Goal: Transaction & Acquisition: Purchase product/service

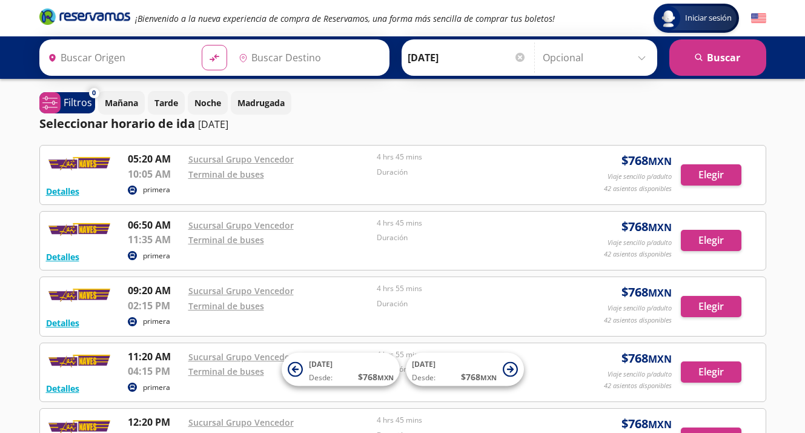
type input "[GEOGRAPHIC_DATA], [GEOGRAPHIC_DATA]"
type input "[GEOGRAPHIC_DATA], [GEOGRAPHIC_DATA][PERSON_NAME]"
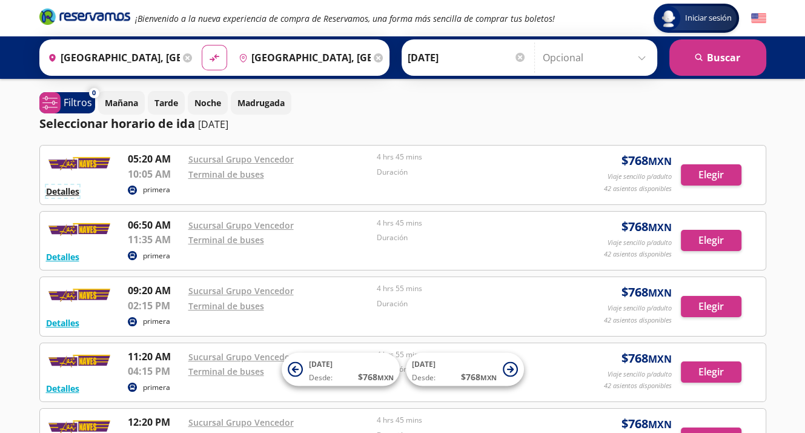
click at [69, 191] on button "Detalles" at bounding box center [62, 191] width 33 height 13
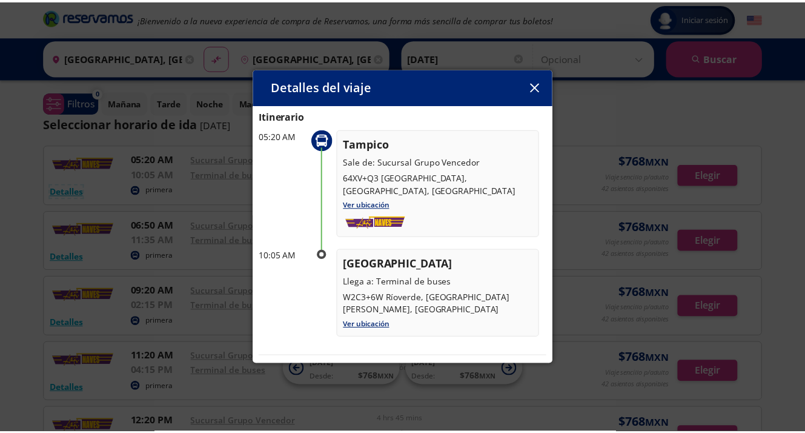
scroll to position [106, 0]
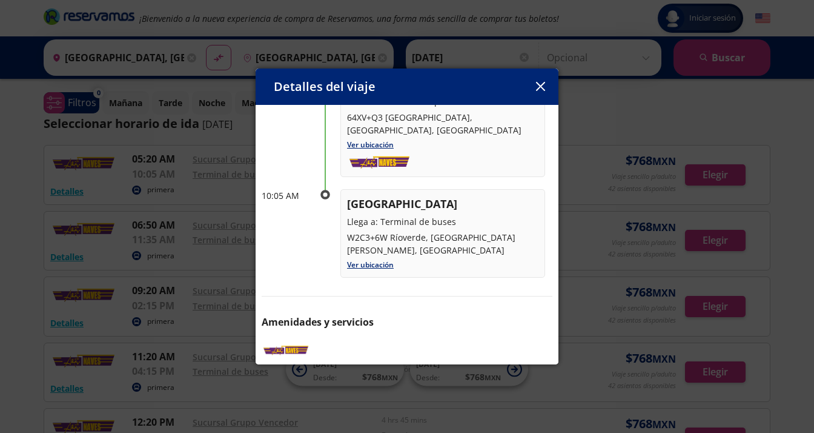
click at [539, 89] on icon "button" at bounding box center [540, 86] width 9 height 9
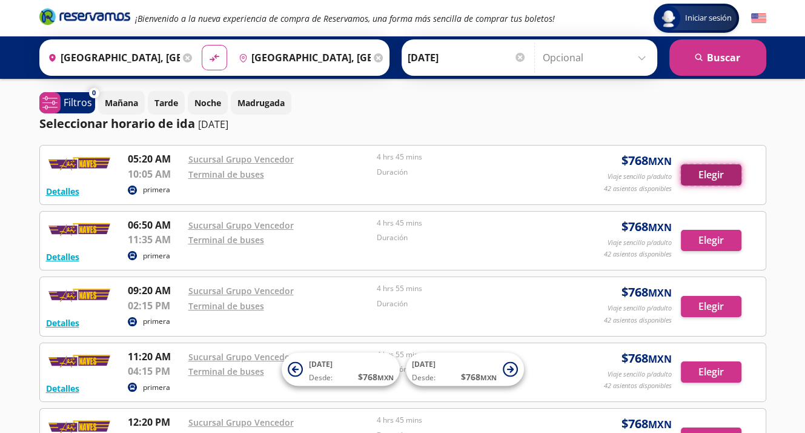
click at [709, 175] on button "Elegir" at bounding box center [711, 174] width 61 height 21
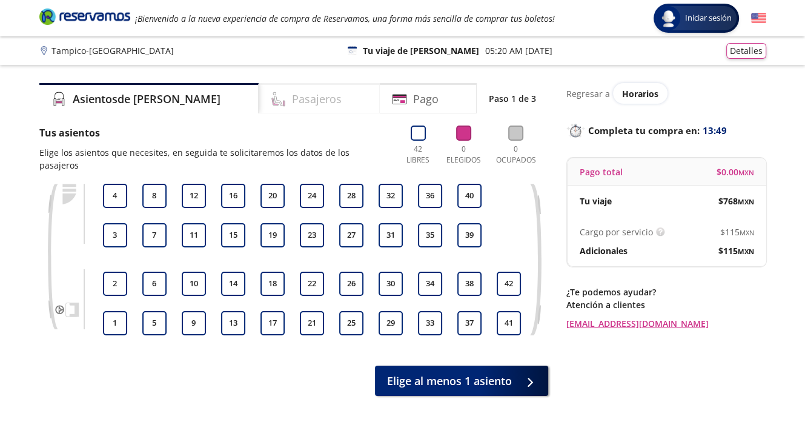
click at [292, 91] on h4 "Pasajeros" at bounding box center [317, 99] width 50 height 16
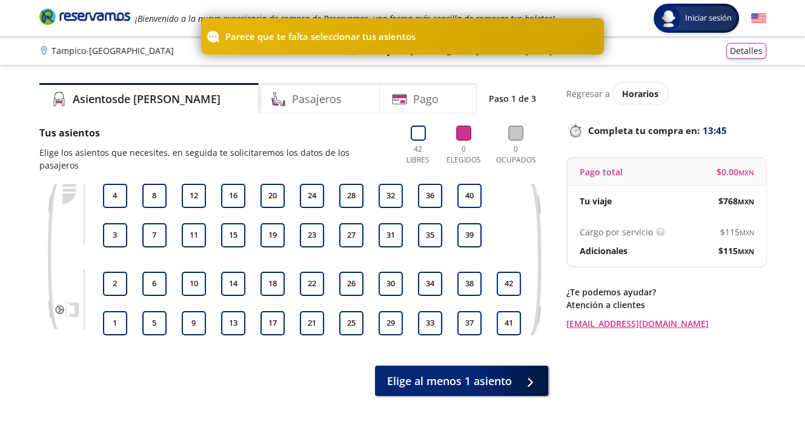
click at [228, 211] on div at bounding box center [233, 215] width 30 height 9
click at [233, 184] on button "16" at bounding box center [233, 196] width 24 height 24
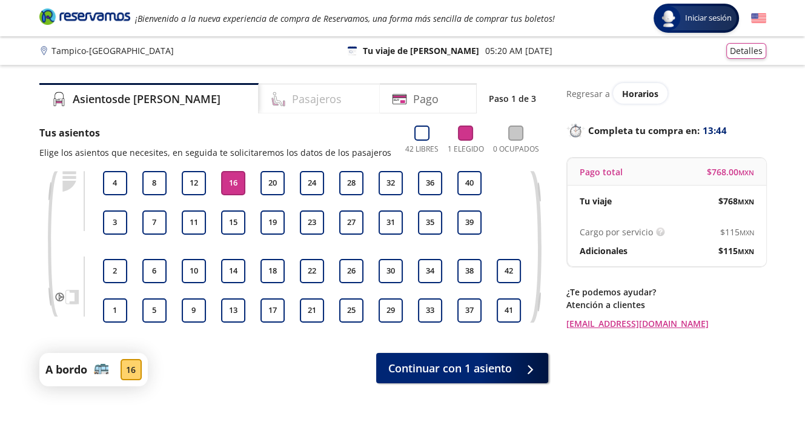
click at [292, 103] on h4 "Pasajeros" at bounding box center [317, 99] width 50 height 16
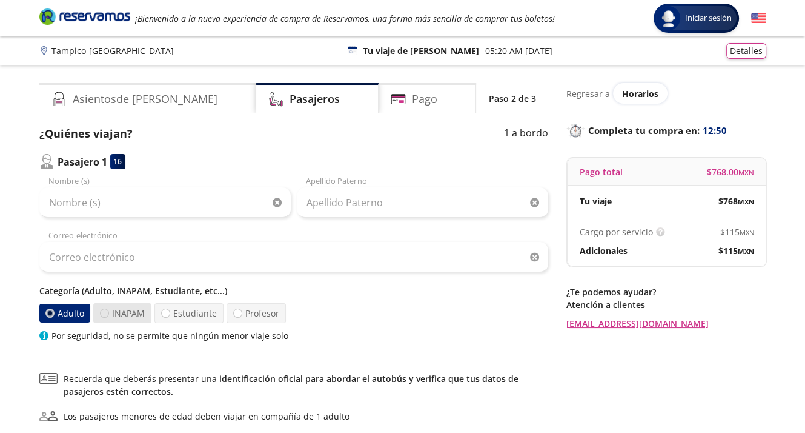
click at [102, 311] on div at bounding box center [104, 312] width 9 height 9
click at [102, 311] on input "INAPAM" at bounding box center [105, 313] width 8 height 8
radio input "true"
radio input "false"
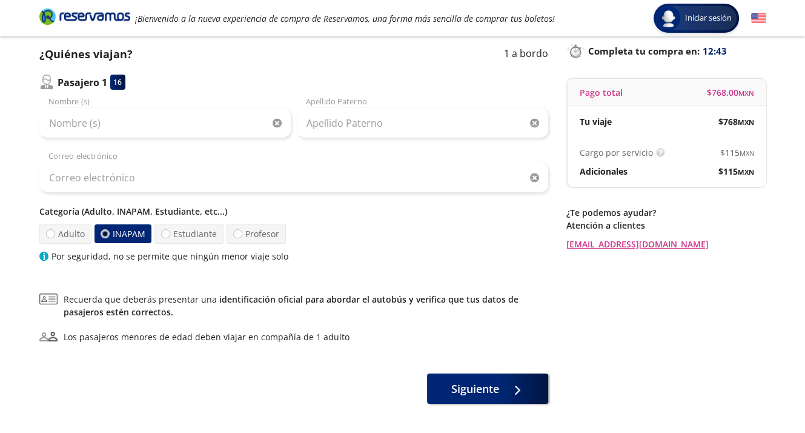
scroll to position [61, 0]
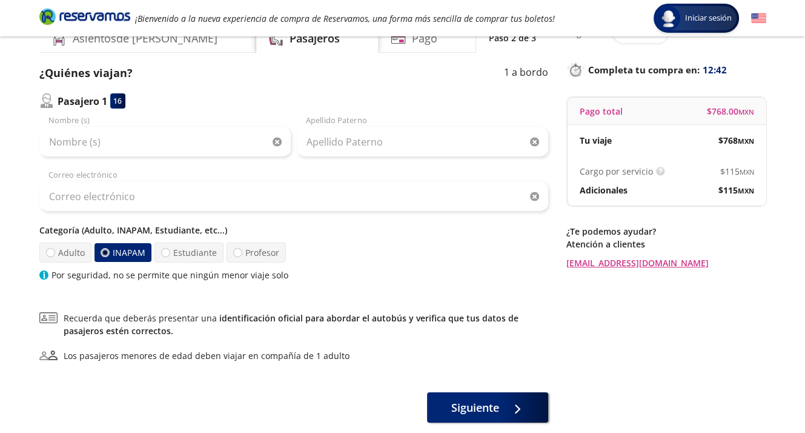
drag, startPoint x: 224, startPoint y: 159, endPoint x: 225, endPoint y: 153, distance: 6.3
click at [225, 158] on div "Nombre (s) Apellido [PERSON_NAME] Correo electrónico Categoría (Adulto, INAPAM,…" at bounding box center [293, 198] width 509 height 167
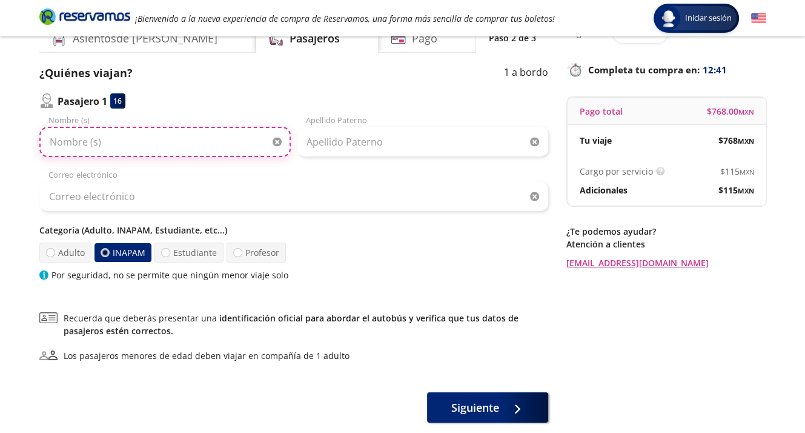
click at [225, 151] on input "Nombre (s)" at bounding box center [164, 142] width 251 height 30
type input "[PERSON_NAME]"
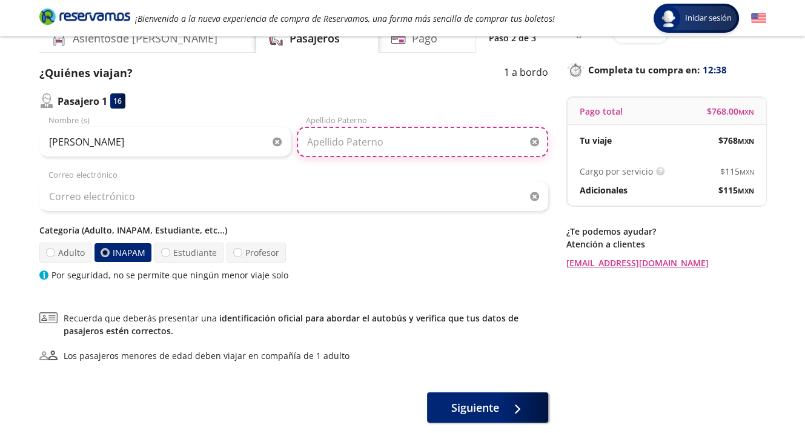
type input "[PERSON_NAME]"
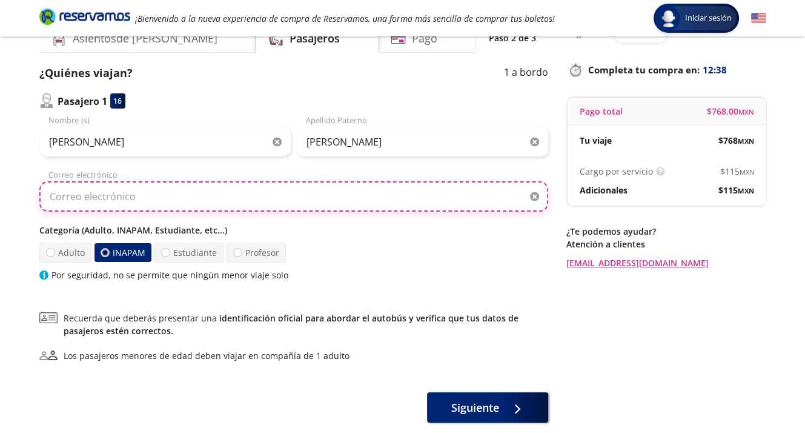
type input "[EMAIL_ADDRESS][DOMAIN_NAME]"
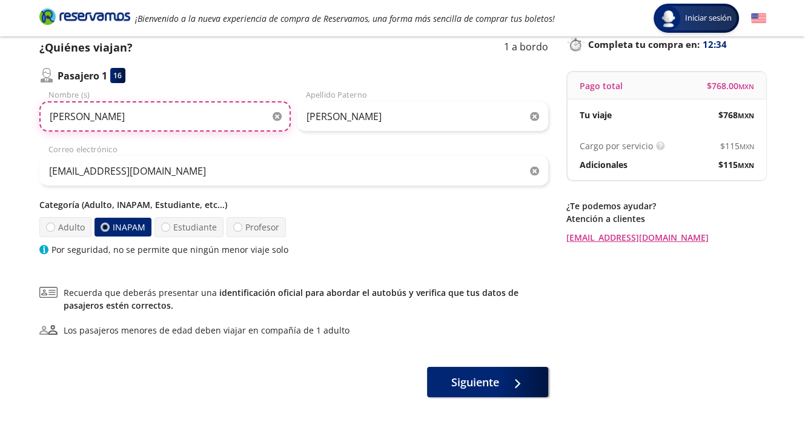
scroll to position [128, 0]
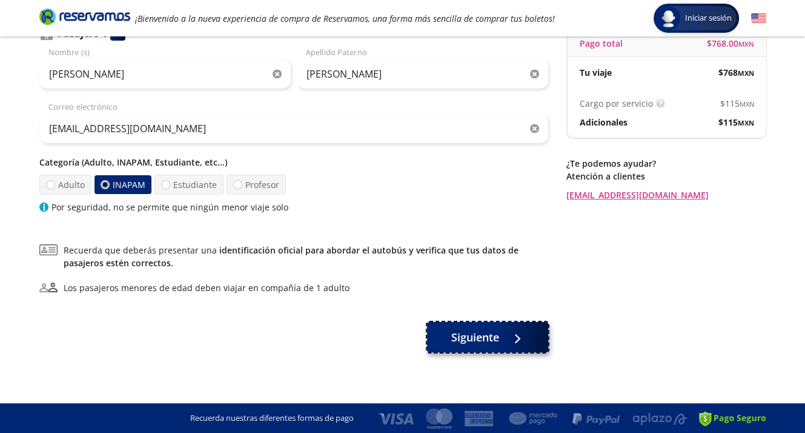
click at [497, 336] on span "Siguiente" at bounding box center [475, 337] width 48 height 16
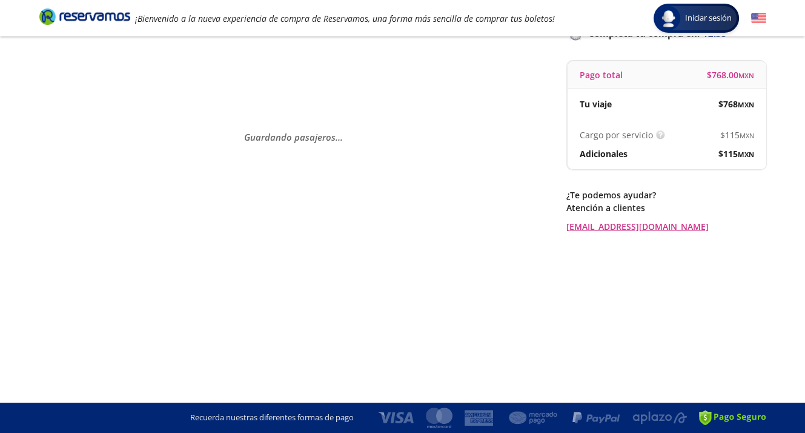
scroll to position [0, 0]
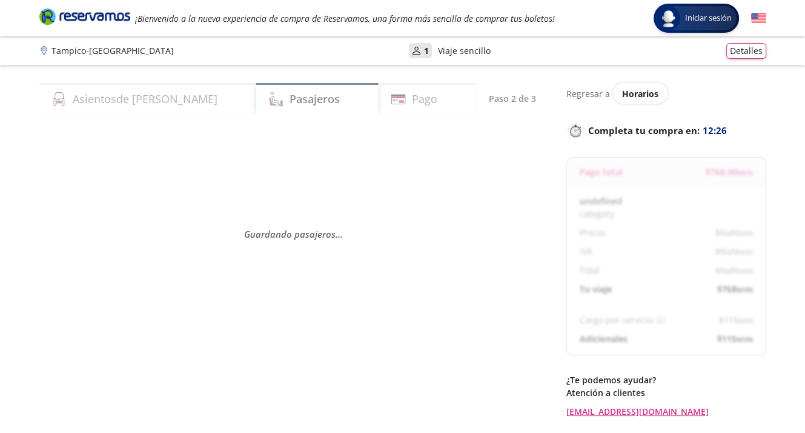
select select "MX"
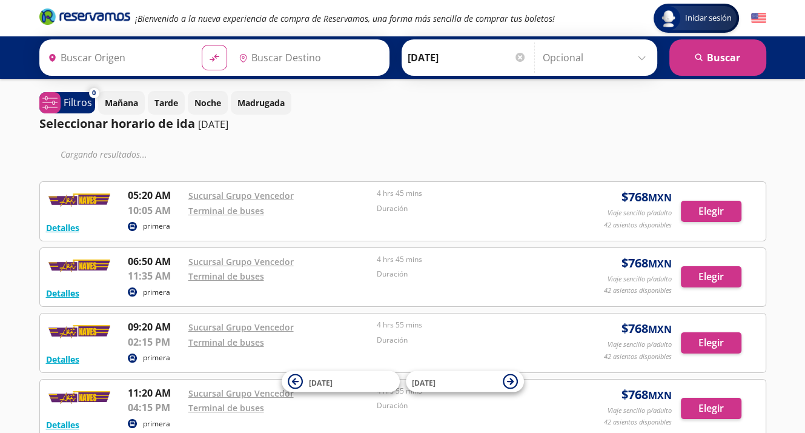
type input "[GEOGRAPHIC_DATA], [GEOGRAPHIC_DATA][PERSON_NAME]"
